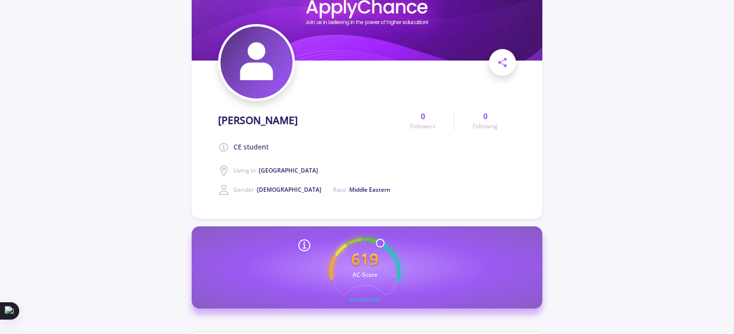
scroll to position [96, 0]
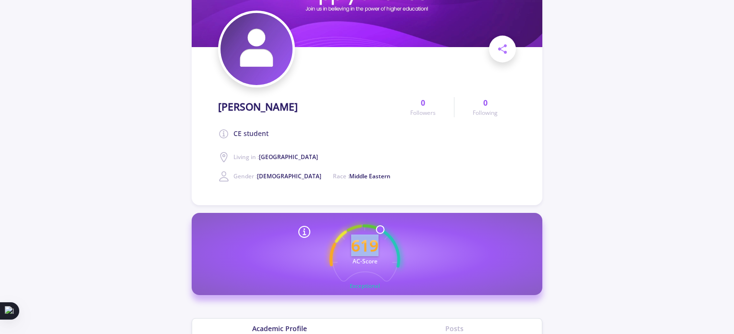
drag, startPoint x: 380, startPoint y: 226, endPoint x: 391, endPoint y: 241, distance: 18.9
click at [391, 241] on icon "619 AC-Score Exceptional" at bounding box center [364, 259] width 71 height 71
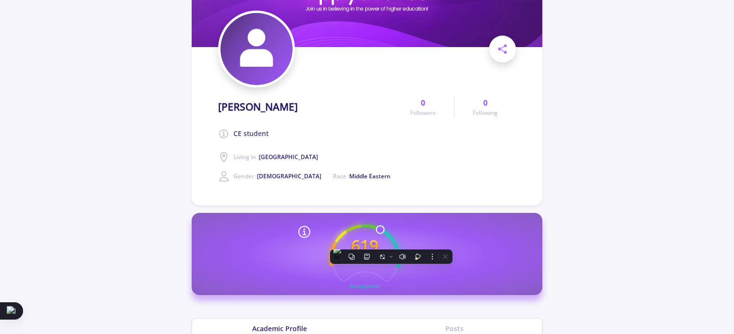
click at [409, 238] on section "619 AC-Score Exceptional Exceptional Exceptional" at bounding box center [367, 254] width 350 height 82
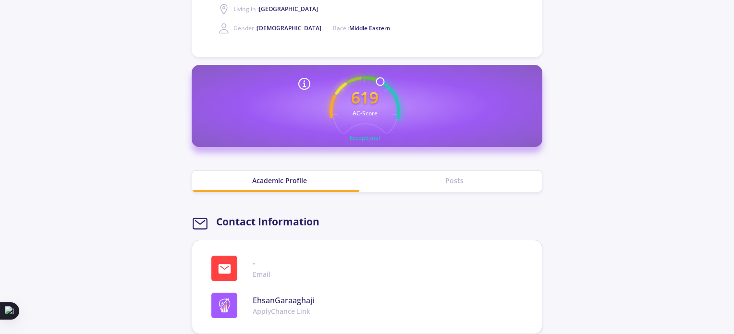
scroll to position [240, 0]
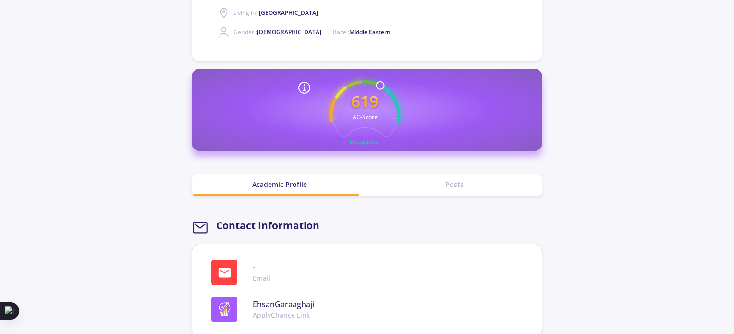
click at [469, 182] on div "Posts" at bounding box center [454, 184] width 175 height 10
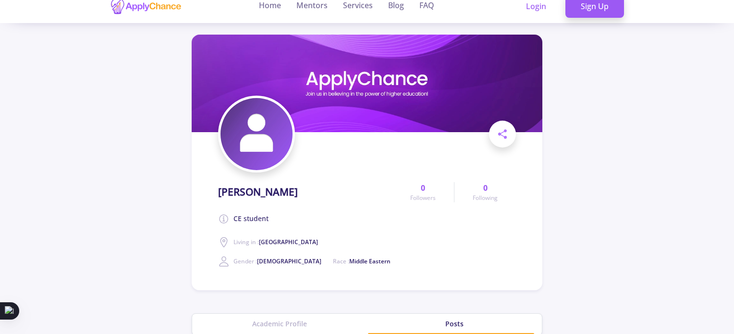
scroll to position [0, 0]
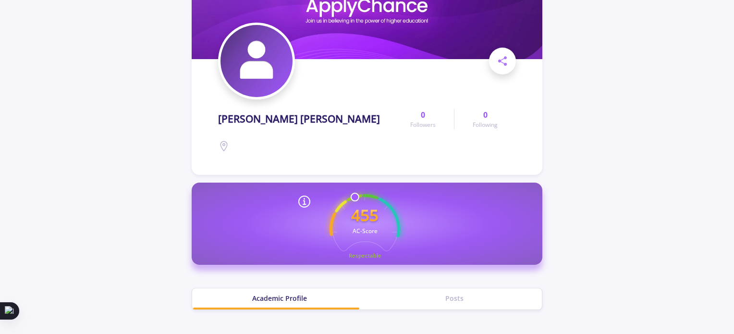
scroll to position [144, 0]
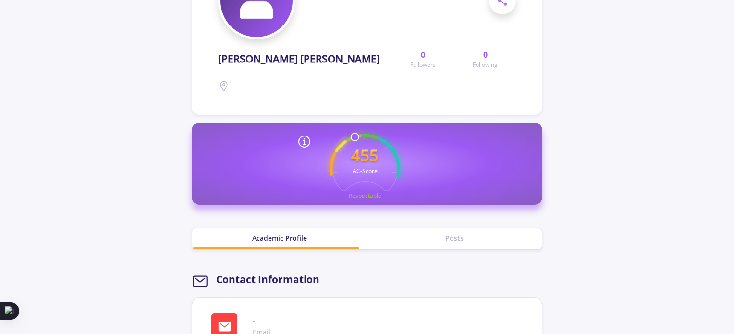
click at [358, 136] on circle at bounding box center [354, 137] width 8 height 8
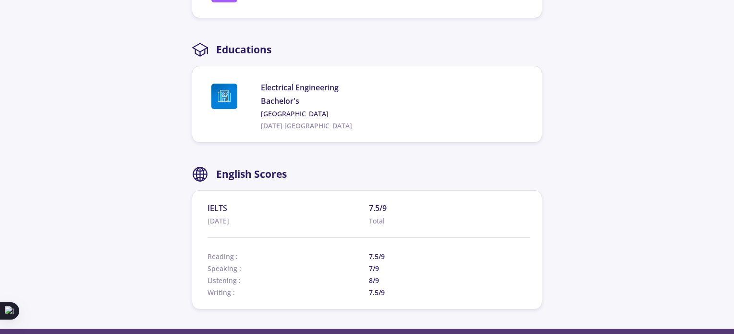
scroll to position [528, 0]
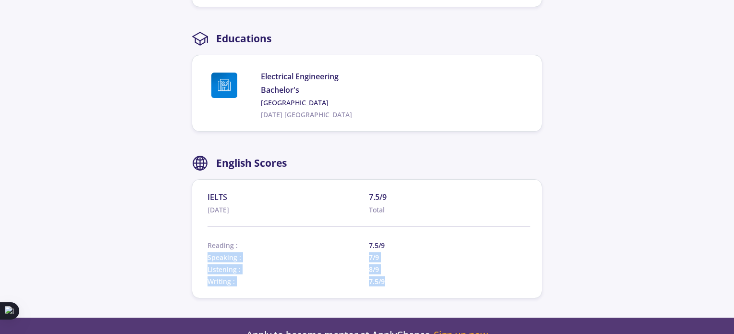
drag, startPoint x: 384, startPoint y: 241, endPoint x: 386, endPoint y: 290, distance: 48.0
click at [386, 290] on section "IELTS 03-Apr-2023 7.5/9 Total Reading : 7.5/9 Speaking : 7/9 Listening : 8/9 Wr…" at bounding box center [367, 238] width 350 height 119
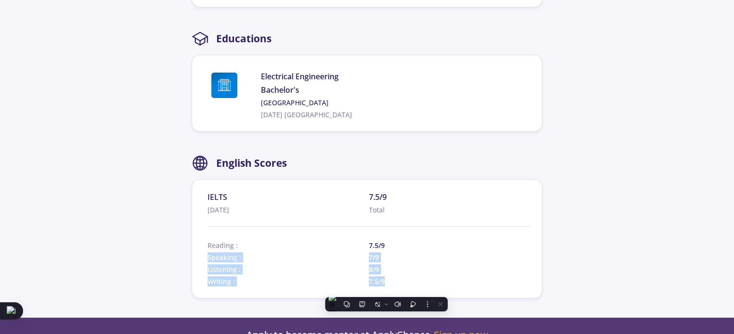
click at [451, 259] on span "7/9" at bounding box center [449, 257] width 161 height 10
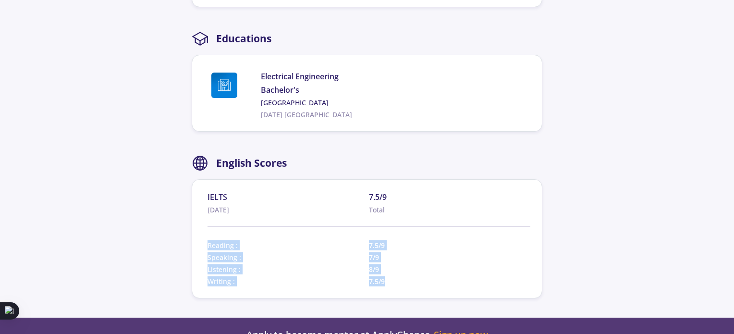
drag, startPoint x: 425, startPoint y: 287, endPoint x: 264, endPoint y: 234, distance: 169.7
click at [264, 234] on section "IELTS 03-Apr-2023 7.5/9 Total Reading : 7.5/9 Speaking : 7/9 Listening : 8/9 Wr…" at bounding box center [367, 238] width 350 height 119
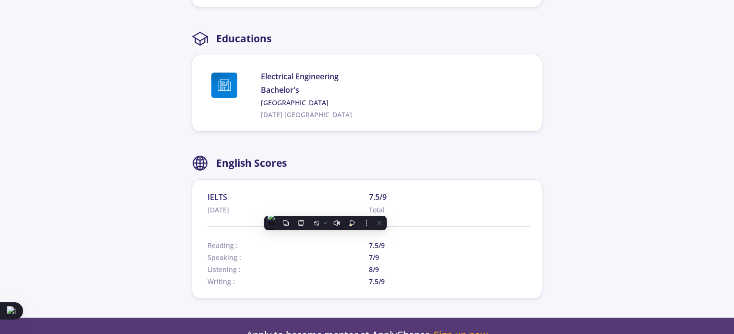
drag, startPoint x: 72, startPoint y: 84, endPoint x: 87, endPoint y: 84, distance: 14.9
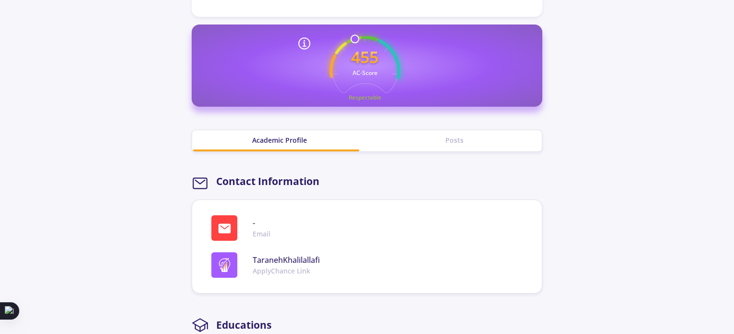
scroll to position [240, 0]
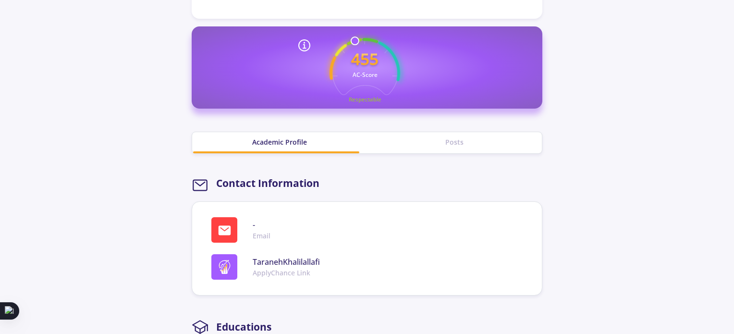
click at [453, 146] on div "Posts" at bounding box center [454, 142] width 175 height 10
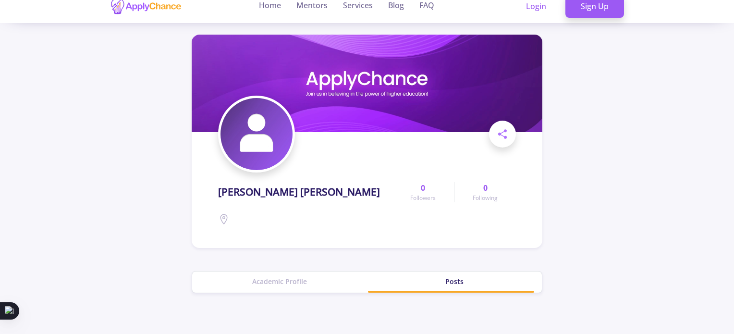
scroll to position [0, 0]
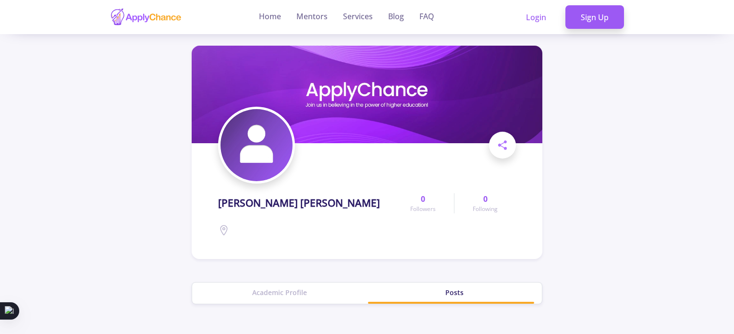
click at [277, 296] on div "Academic Profile" at bounding box center [279, 292] width 175 height 10
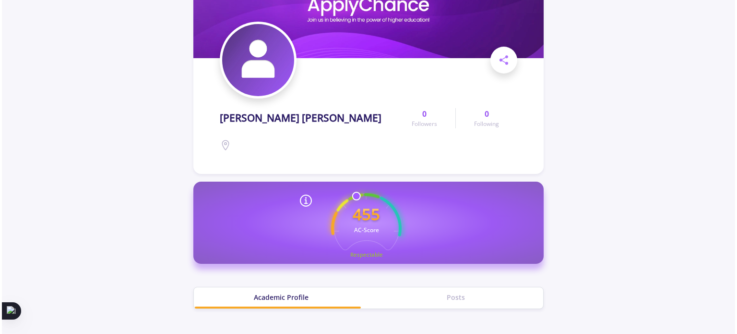
scroll to position [96, 0]
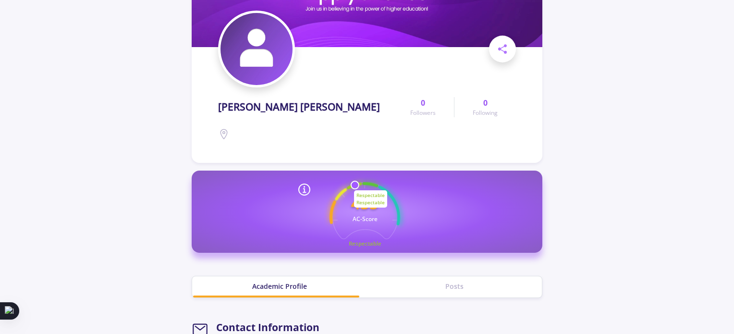
click at [349, 185] on circle at bounding box center [364, 217] width 92 height 92
click at [351, 185] on circle at bounding box center [354, 185] width 8 height 8
click at [304, 190] on polyline at bounding box center [303, 190] width 1 height 3
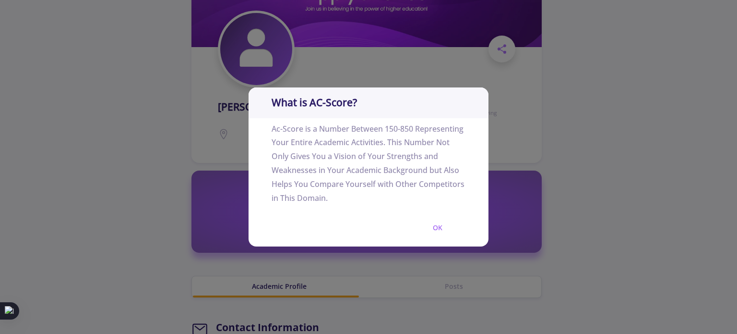
drag, startPoint x: 433, startPoint y: 229, endPoint x: 425, endPoint y: 226, distance: 8.6
click at [432, 229] on button "OK" at bounding box center [438, 227] width 56 height 23
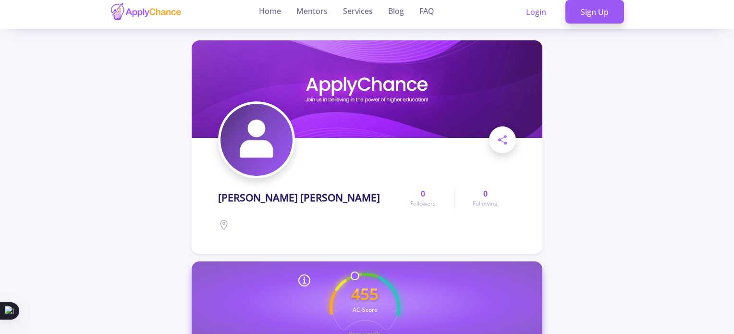
scroll to position [0, 0]
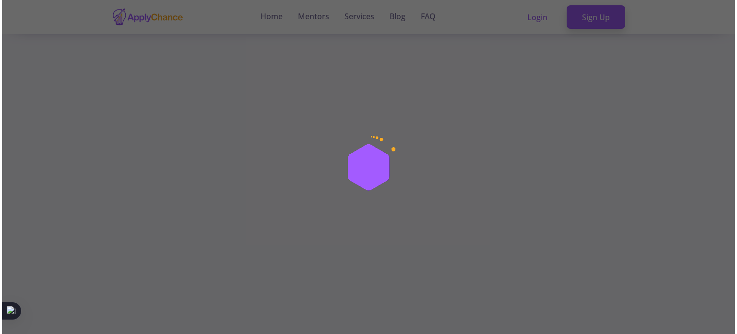
scroll to position [96, 0]
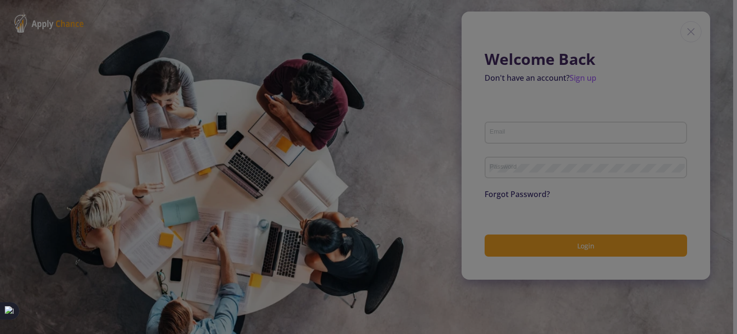
click at [483, 35] on div at bounding box center [368, 167] width 737 height 334
click at [374, 89] on div at bounding box center [368, 167] width 737 height 334
